Goal: Transaction & Acquisition: Subscribe to service/newsletter

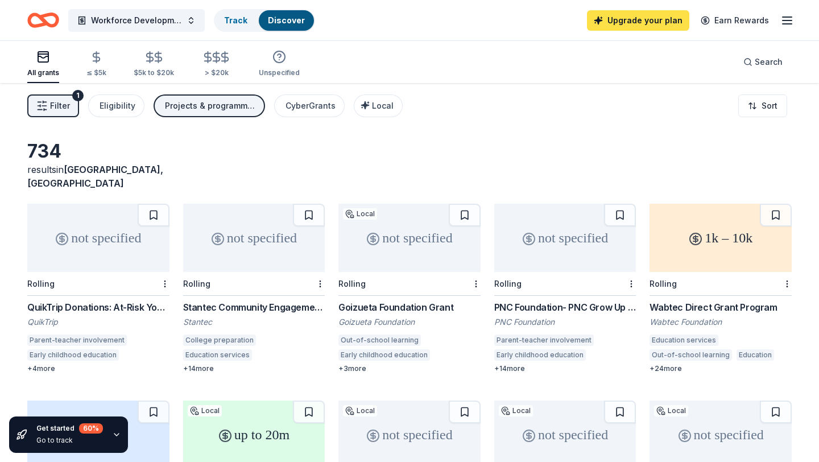
click at [646, 22] on link "Upgrade your plan" at bounding box center [638, 20] width 102 height 20
click at [646, 19] on link "Upgrade your plan" at bounding box center [638, 20] width 102 height 20
click at [791, 17] on line "button" at bounding box center [786, 17] width 9 height 0
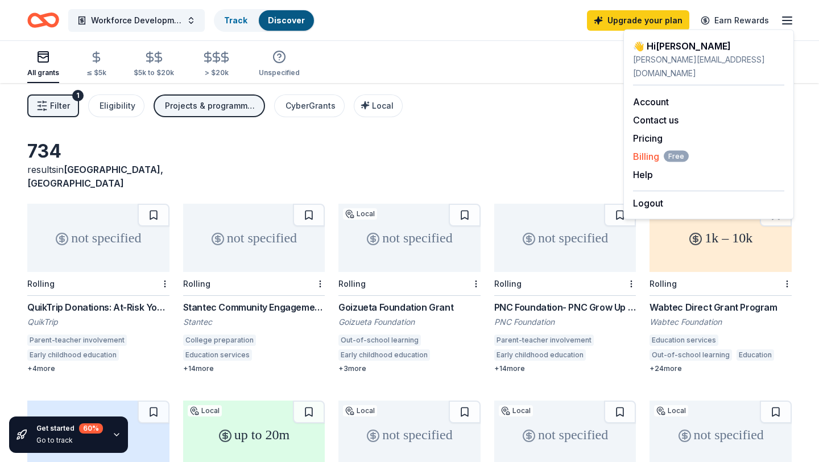
click at [651, 150] on span "Billing Free" at bounding box center [661, 157] width 56 height 14
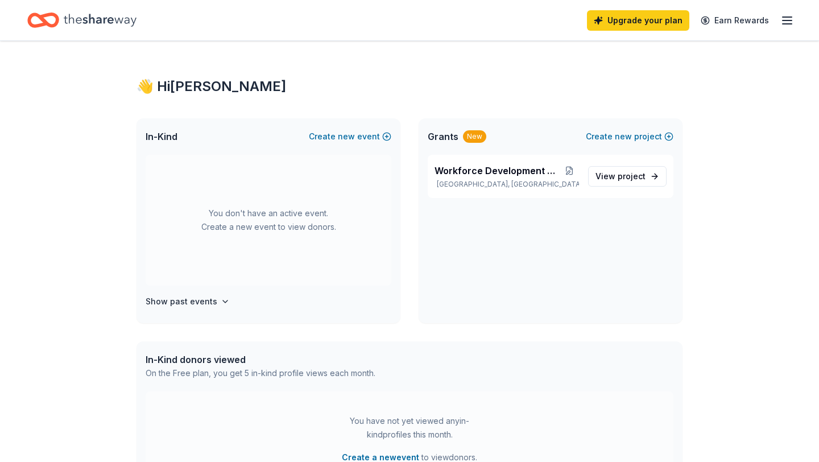
click at [784, 24] on icon "button" at bounding box center [787, 21] width 14 height 14
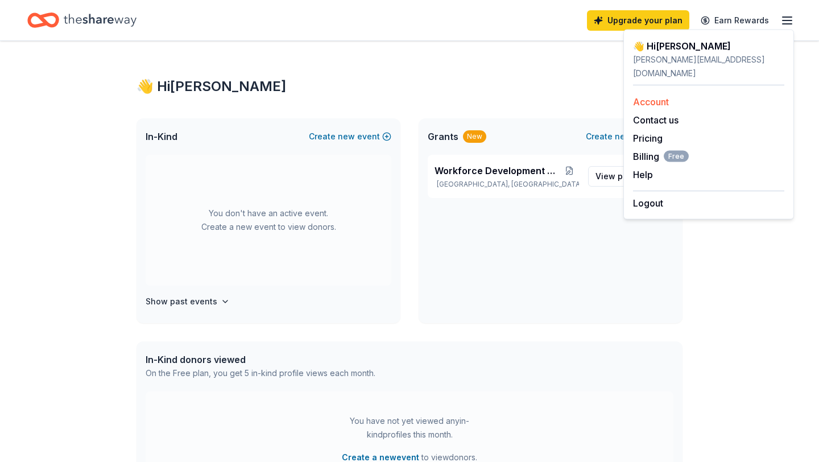
click at [661, 96] on link "Account" at bounding box center [651, 101] width 36 height 11
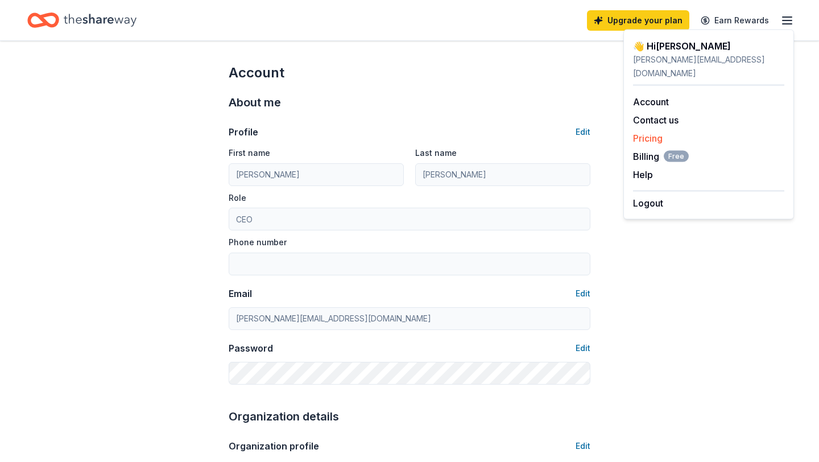
click at [657, 132] on link "Pricing" at bounding box center [648, 137] width 30 height 11
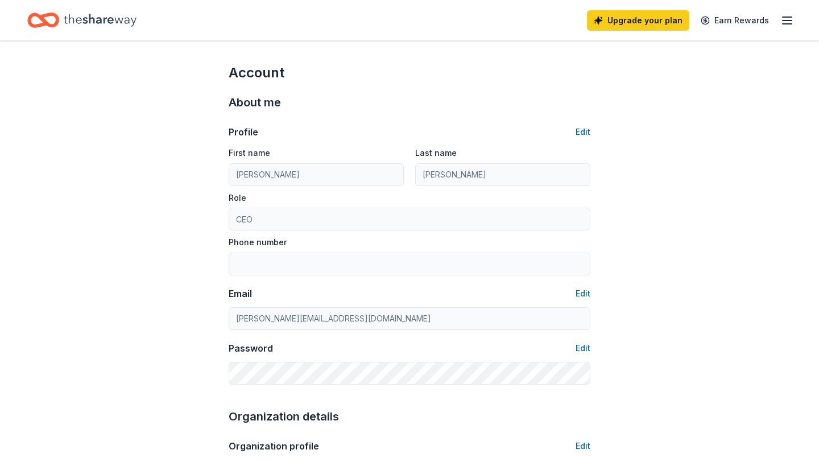
click at [789, 20] on line "button" at bounding box center [786, 20] width 9 height 0
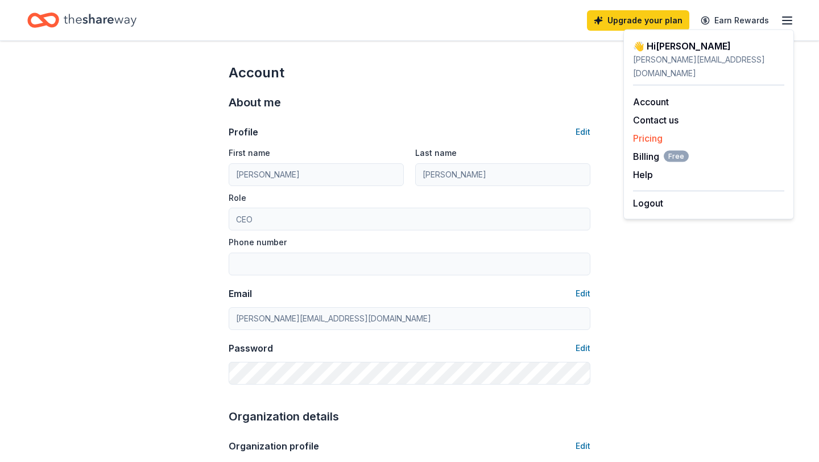
click at [658, 132] on link "Pricing" at bounding box center [648, 137] width 30 height 11
click at [649, 150] on span "Billing Free" at bounding box center [661, 157] width 56 height 14
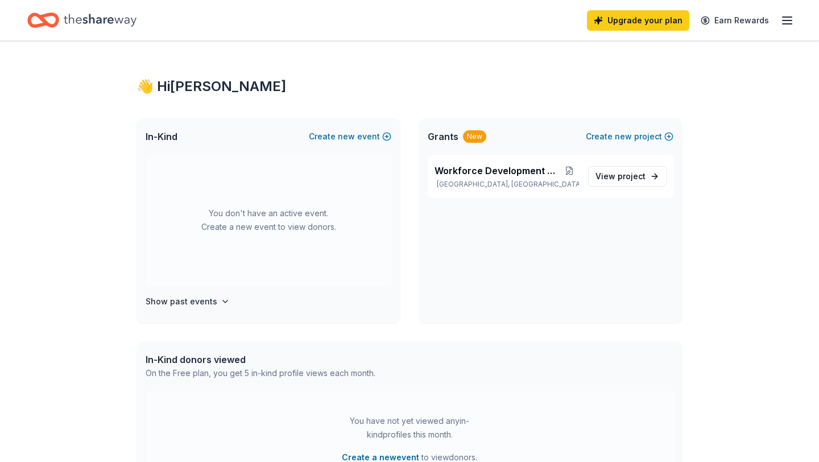
click at [786, 17] on line "button" at bounding box center [786, 17] width 9 height 0
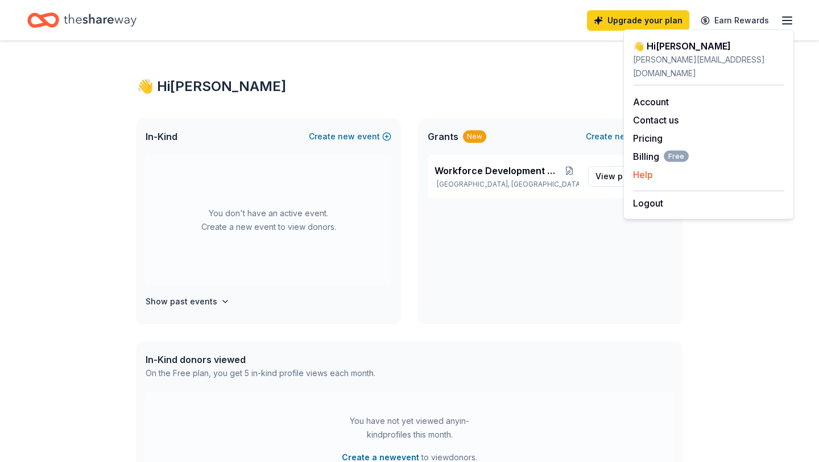
click at [642, 168] on button "Help" at bounding box center [643, 175] width 20 height 14
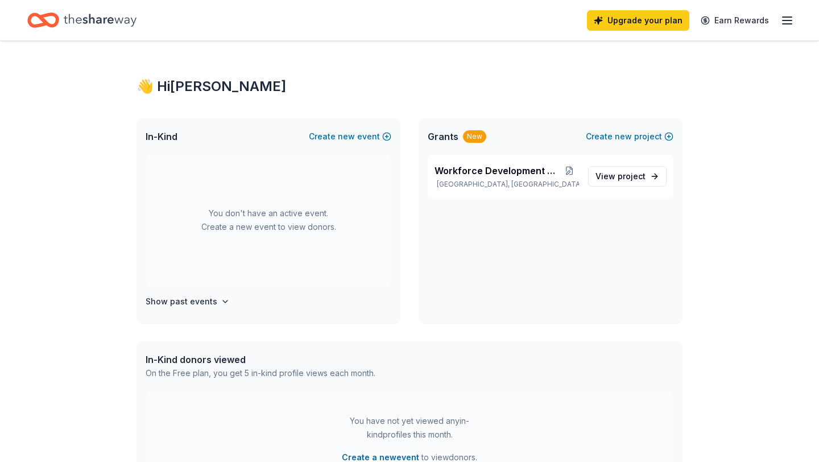
click at [792, 15] on icon "button" at bounding box center [787, 21] width 14 height 14
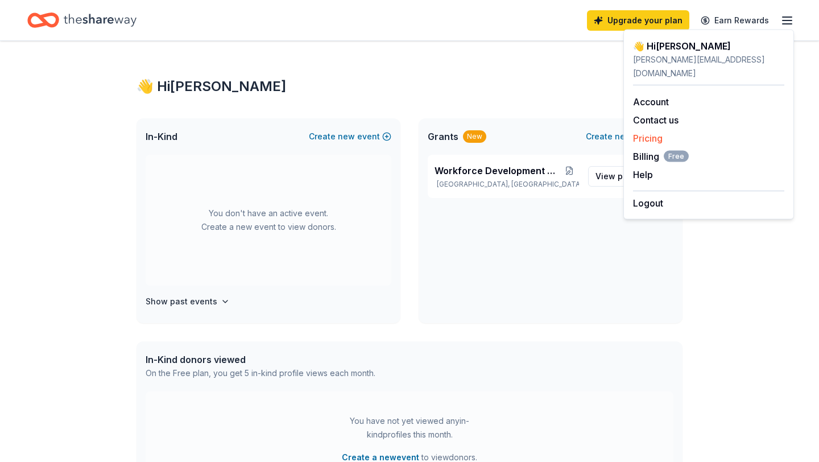
click at [657, 132] on link "Pricing" at bounding box center [648, 137] width 30 height 11
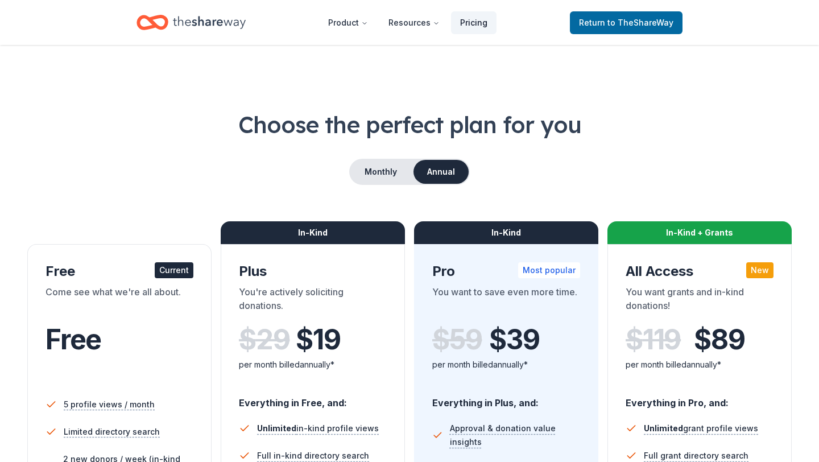
click at [482, 22] on link "Pricing" at bounding box center [473, 22] width 45 height 23
click at [639, 19] on span "to TheShareWay" at bounding box center [640, 23] width 66 height 10
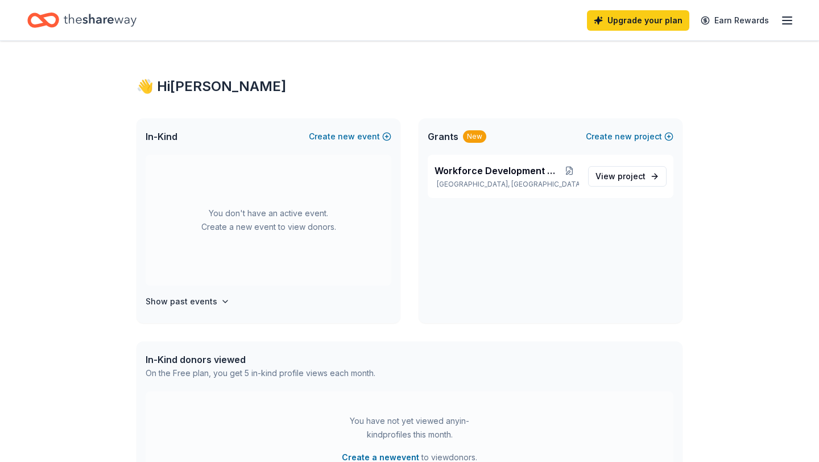
click at [784, 22] on icon "button" at bounding box center [787, 21] width 14 height 14
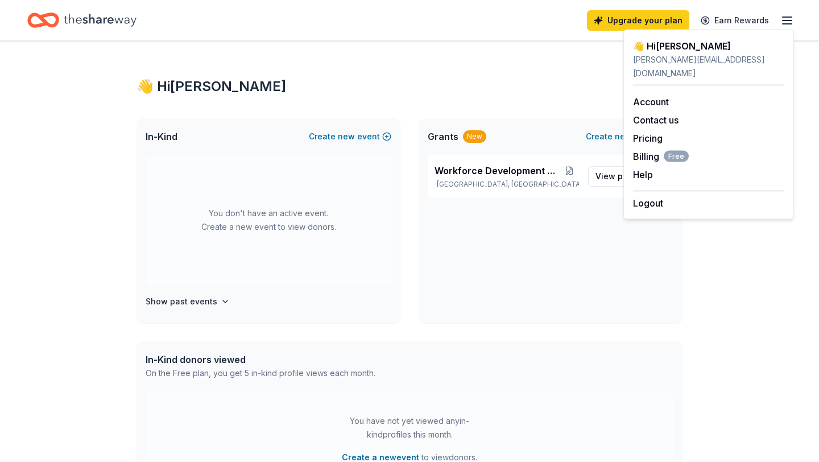
click at [747, 255] on div "👋 Hi Tiphanie In-Kind Create new event You don't have an active event. Create a…" at bounding box center [409, 361] width 819 height 641
